Goal: Information Seeking & Learning: Learn about a topic

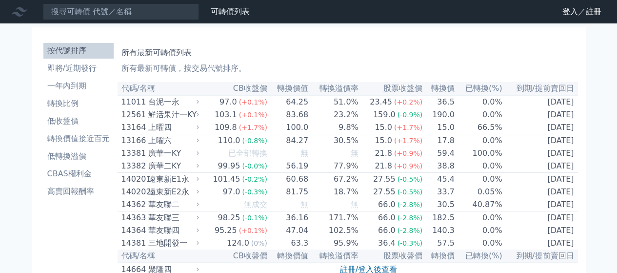
click at [570, 11] on link "登入／註冊" at bounding box center [582, 12] width 55 height 16
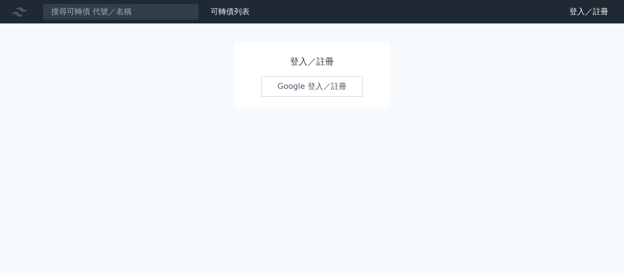
click at [293, 92] on link "Google 登入／註冊" at bounding box center [311, 86] width 101 height 20
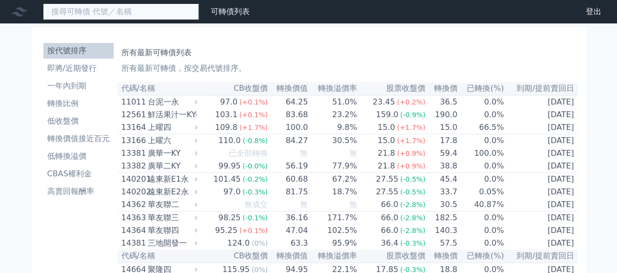
click at [114, 12] on input at bounding box center [121, 11] width 156 height 17
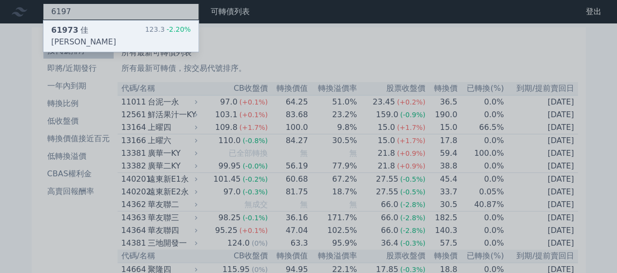
type input "6197"
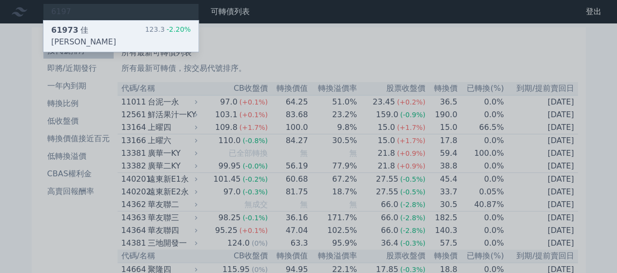
click at [118, 32] on div "61973 [PERSON_NAME][PERSON_NAME]三 123.3 -2.20%" at bounding box center [120, 35] width 155 height 31
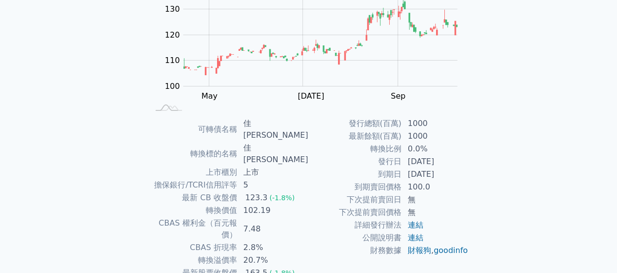
scroll to position [154, 0]
